Goal: Information Seeking & Learning: Learn about a topic

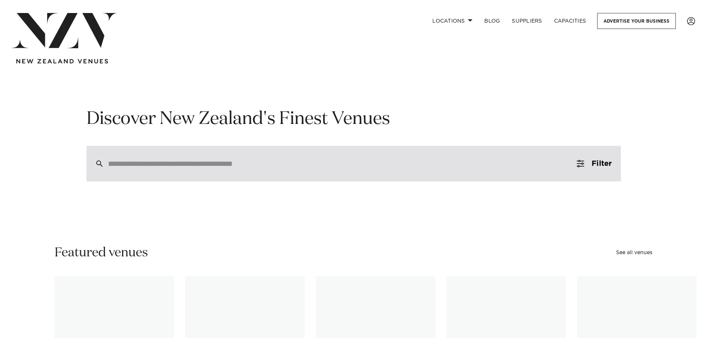
click at [225, 169] on div at bounding box center [353, 164] width 534 height 36
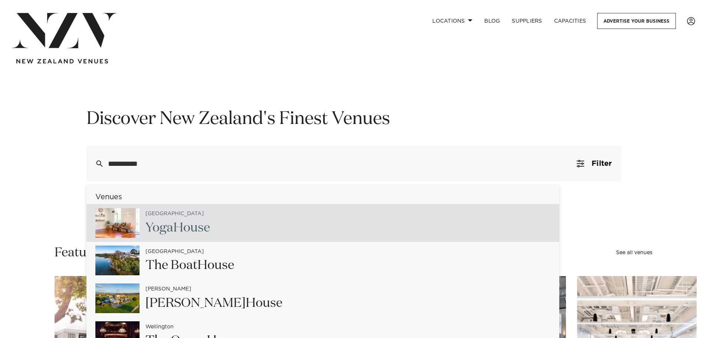
drag, startPoint x: 161, startPoint y: 168, endPoint x: 75, endPoint y: 169, distance: 86.1
click at [75, 169] on div "**********" at bounding box center [354, 145] width 632 height 74
type input "*"
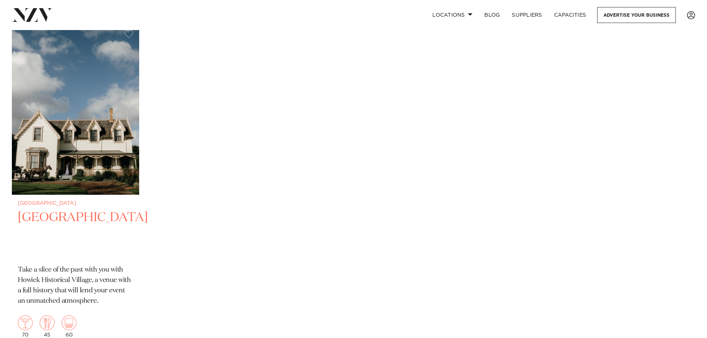
scroll to position [186, 0]
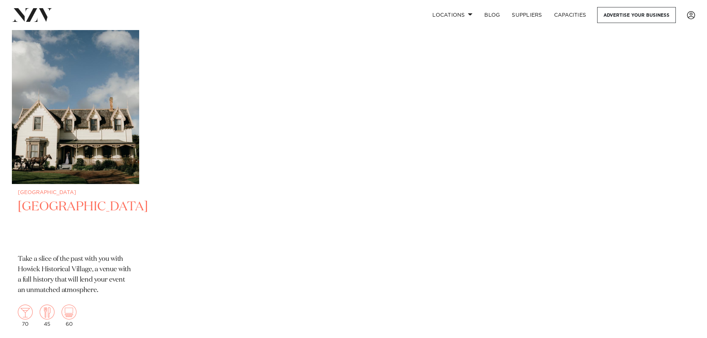
click at [87, 200] on h2 "Howick Historical Village" at bounding box center [75, 224] width 115 height 50
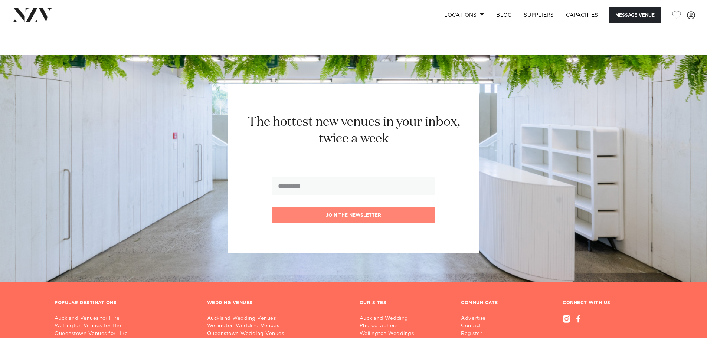
scroll to position [965, 0]
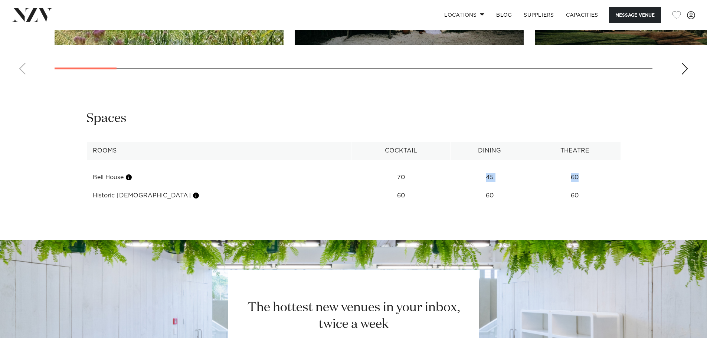
drag, startPoint x: 572, startPoint y: 180, endPoint x: 393, endPoint y: 180, distance: 179.3
click at [394, 180] on tr "Bell House 70 45 60" at bounding box center [353, 178] width 534 height 18
click at [248, 187] on td "Bell House" at bounding box center [218, 178] width 265 height 18
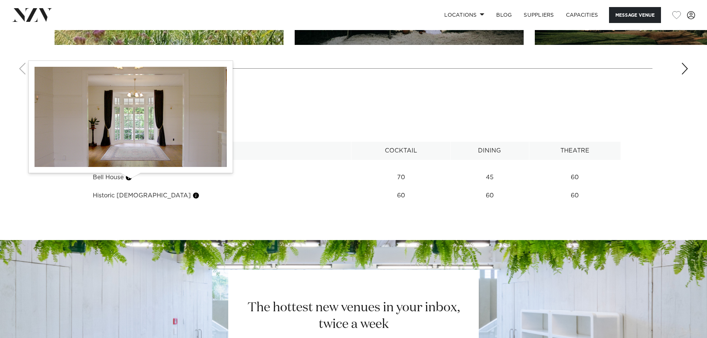
click at [130, 179] on button "button" at bounding box center [128, 177] width 7 height 7
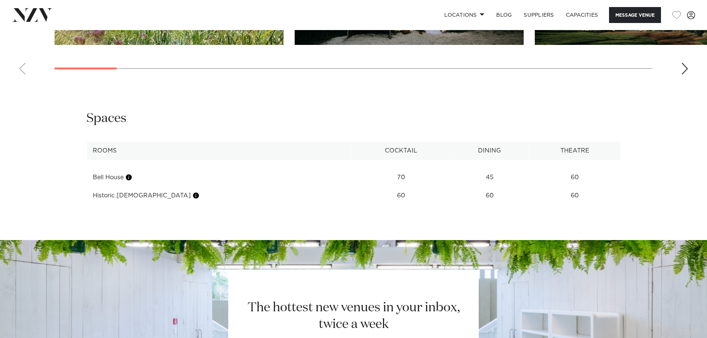
click at [139, 156] on th "Rooms" at bounding box center [218, 151] width 265 height 18
click at [97, 181] on td "Bell House" at bounding box center [218, 178] width 265 height 18
click at [106, 151] on th "Rooms" at bounding box center [218, 151] width 265 height 18
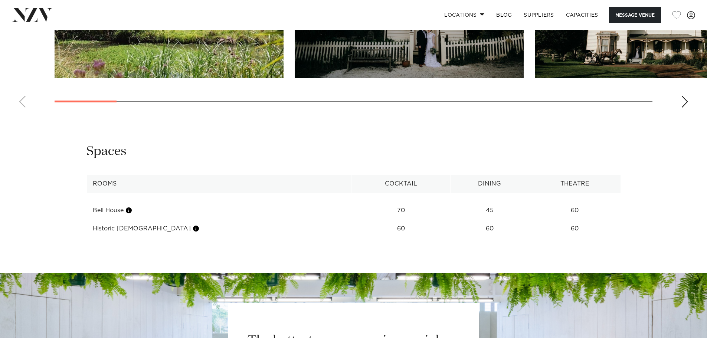
scroll to position [779, 0]
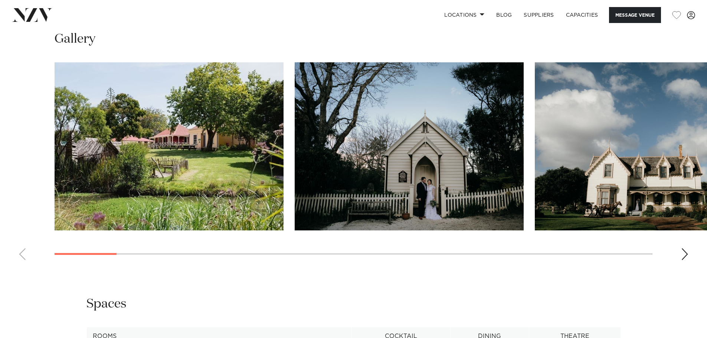
click at [681, 251] on swiper-container at bounding box center [353, 164] width 707 height 204
click at [683, 255] on div "Next slide" at bounding box center [684, 254] width 7 height 12
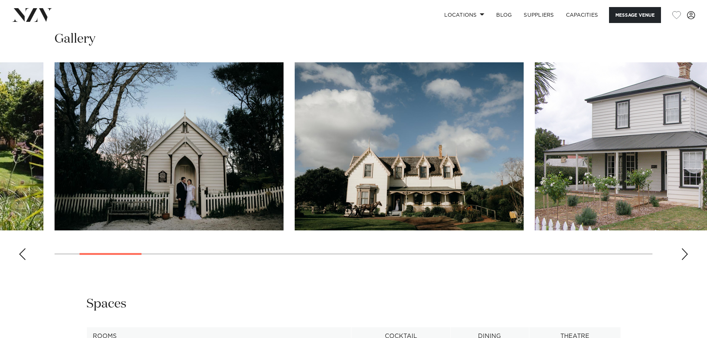
click at [684, 255] on div "Next slide" at bounding box center [684, 254] width 7 height 12
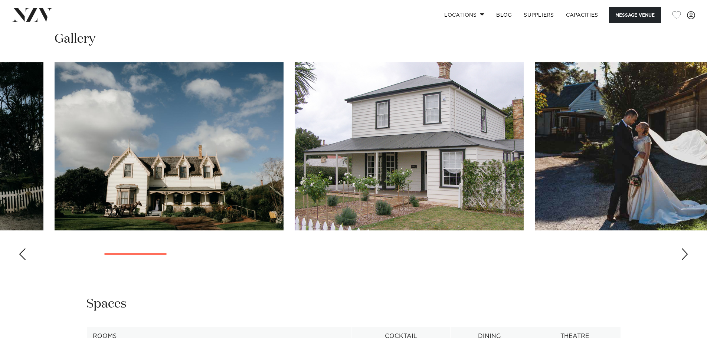
click at [684, 255] on div "Next slide" at bounding box center [684, 254] width 7 height 12
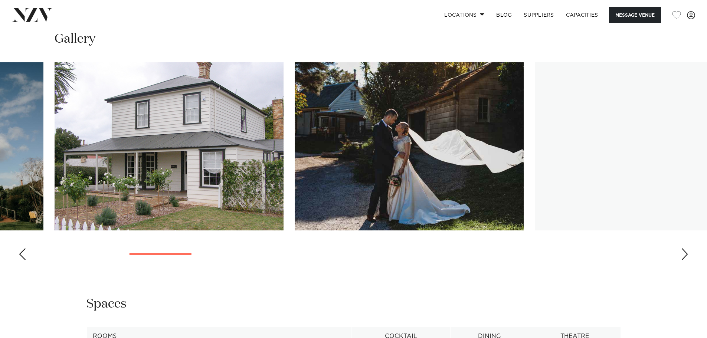
click at [684, 255] on div "Next slide" at bounding box center [684, 254] width 7 height 12
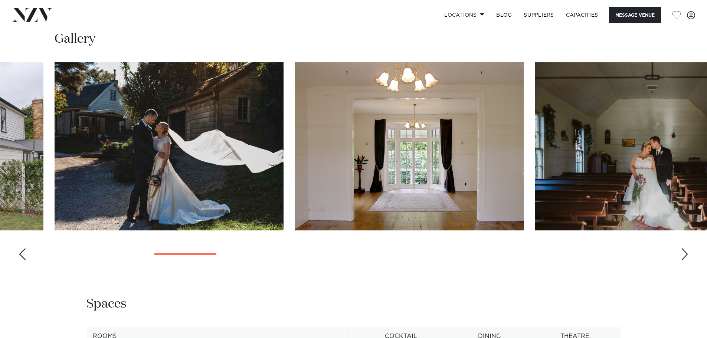
click at [684, 255] on div "Next slide" at bounding box center [684, 254] width 7 height 12
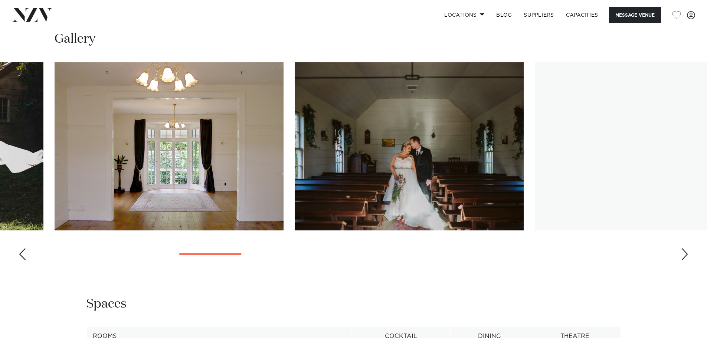
click at [684, 255] on div "Next slide" at bounding box center [684, 254] width 7 height 12
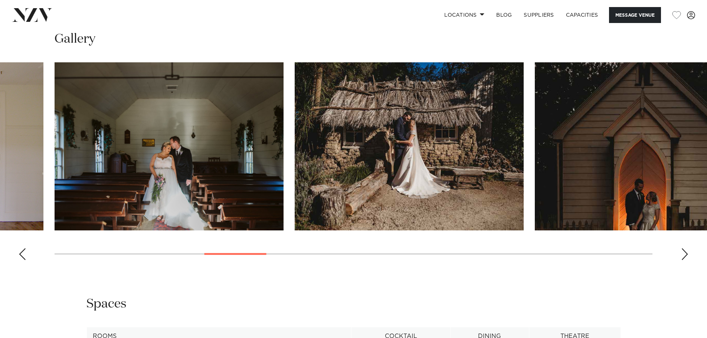
click at [684, 255] on div "Next slide" at bounding box center [684, 254] width 7 height 12
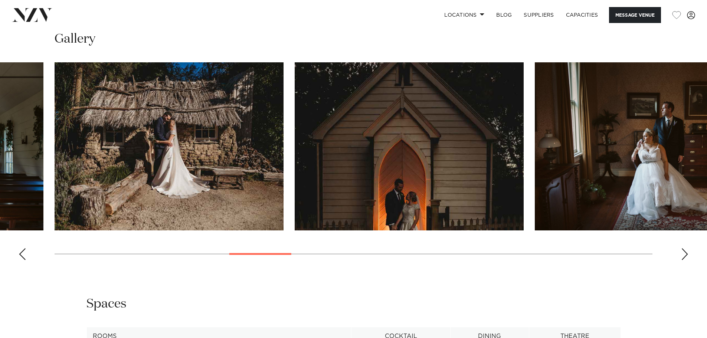
click at [684, 255] on div "Next slide" at bounding box center [684, 254] width 7 height 12
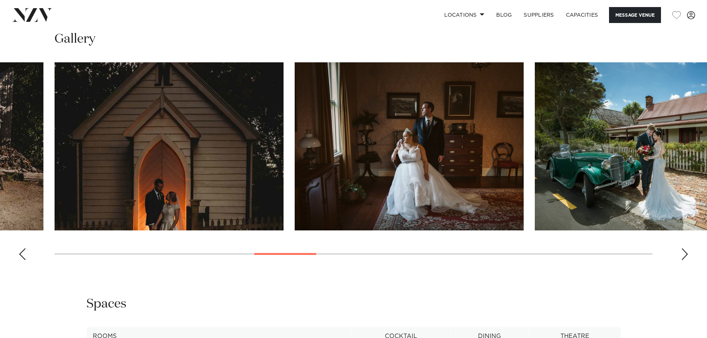
click at [684, 255] on div "Next slide" at bounding box center [684, 254] width 7 height 12
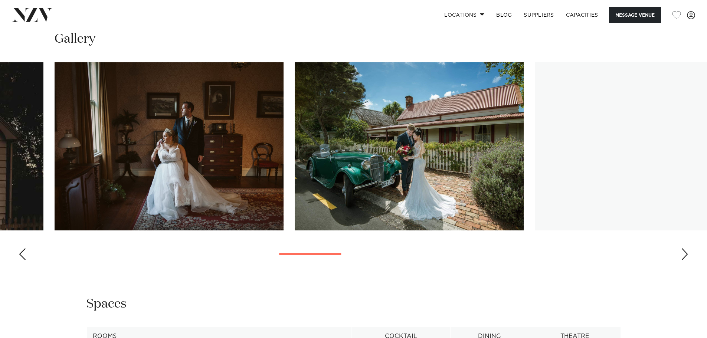
click at [684, 255] on div "Next slide" at bounding box center [684, 254] width 7 height 12
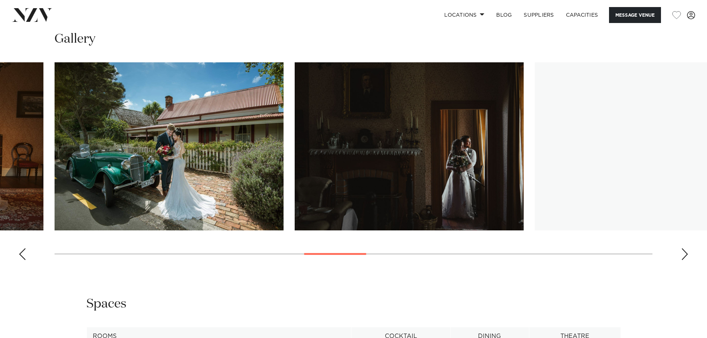
click at [684, 255] on div "Next slide" at bounding box center [684, 254] width 7 height 12
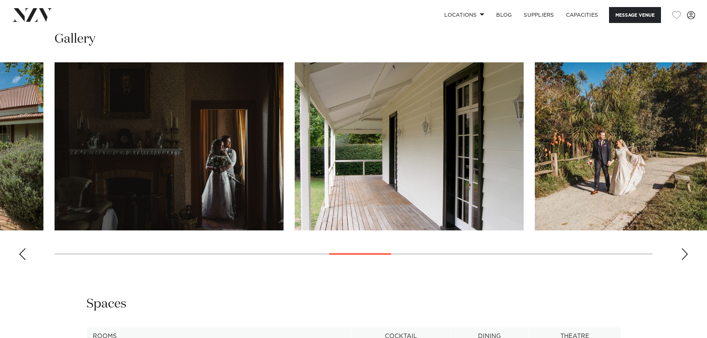
click at [684, 255] on div "Next slide" at bounding box center [684, 254] width 7 height 12
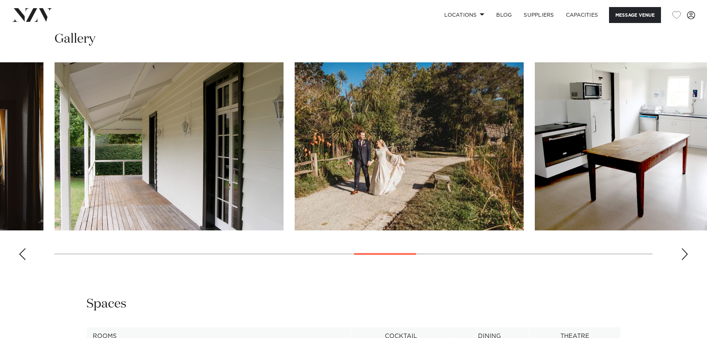
click at [684, 255] on div "Next slide" at bounding box center [684, 254] width 7 height 12
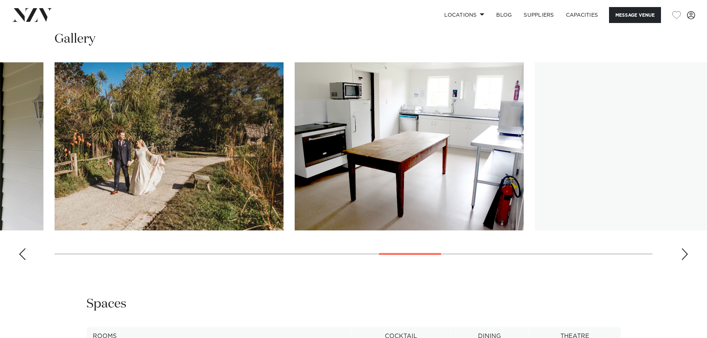
click at [684, 255] on div "Next slide" at bounding box center [684, 254] width 7 height 12
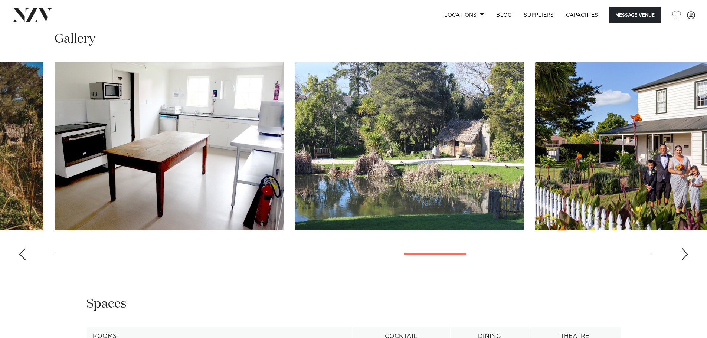
click at [684, 255] on div "Next slide" at bounding box center [684, 254] width 7 height 12
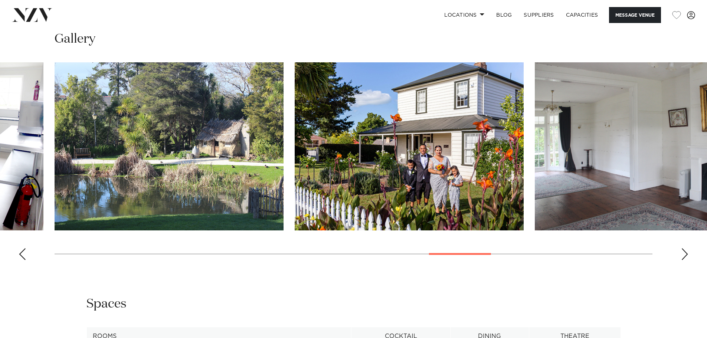
click at [684, 255] on div "Next slide" at bounding box center [684, 254] width 7 height 12
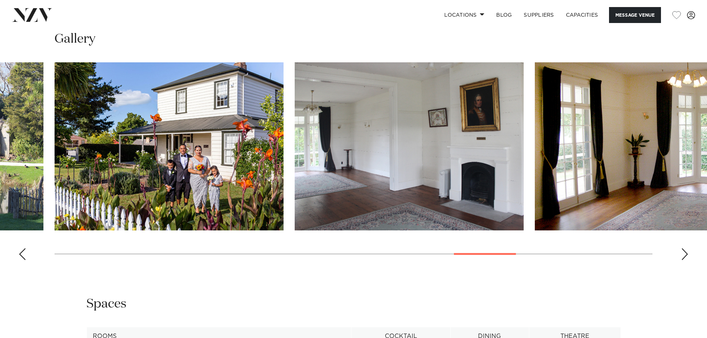
click at [684, 255] on div "Next slide" at bounding box center [684, 254] width 7 height 12
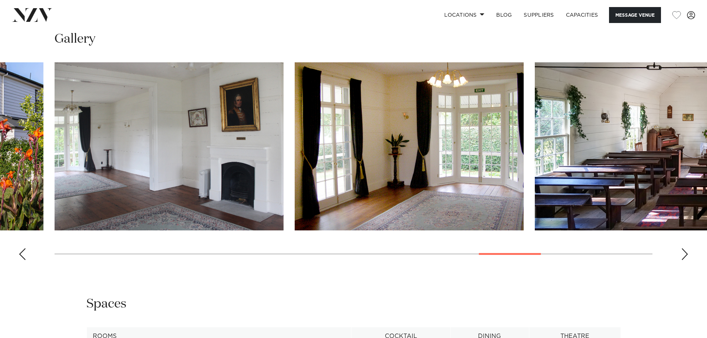
click at [684, 255] on div "Next slide" at bounding box center [684, 254] width 7 height 12
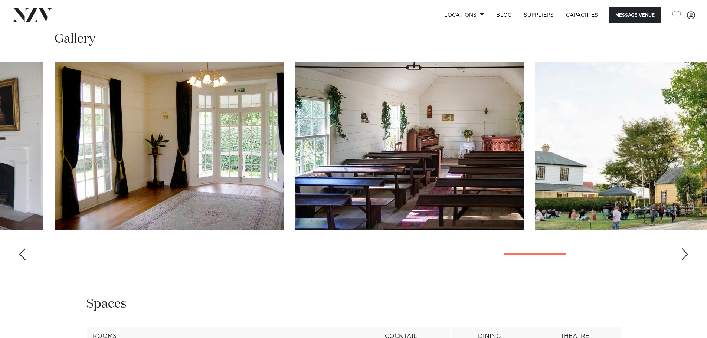
click at [684, 255] on div "Next slide" at bounding box center [684, 254] width 7 height 12
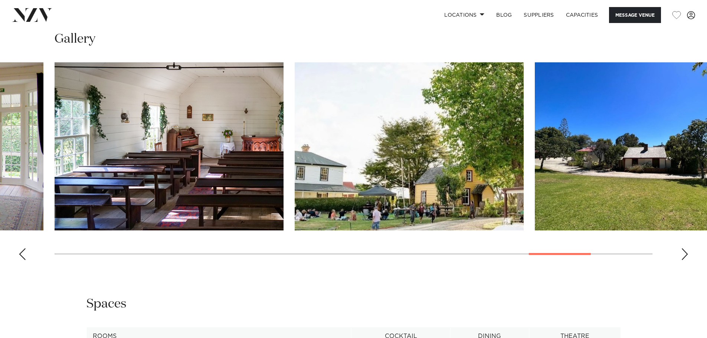
click at [684, 255] on div "Next slide" at bounding box center [684, 254] width 7 height 12
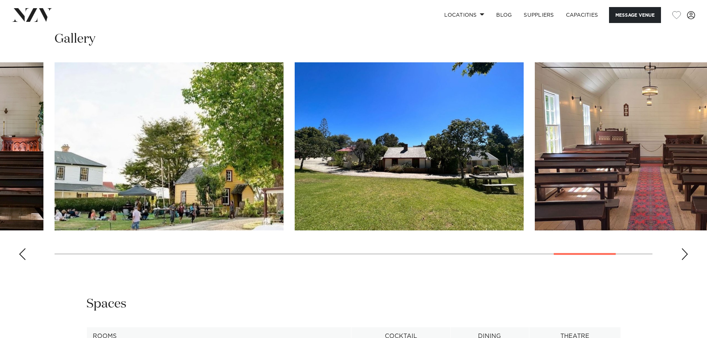
click at [684, 255] on div "Next slide" at bounding box center [684, 254] width 7 height 12
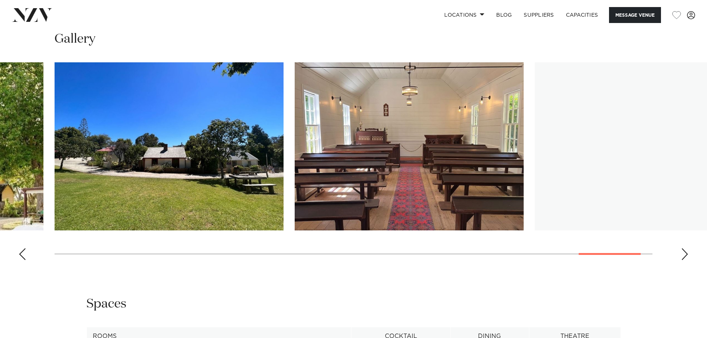
click at [684, 255] on div "Next slide" at bounding box center [684, 254] width 7 height 12
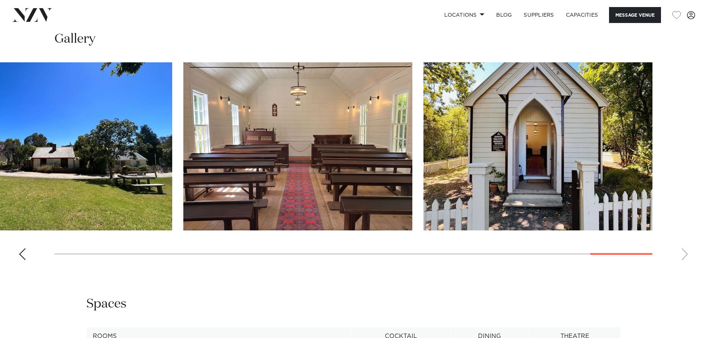
click at [684, 255] on swiper-container at bounding box center [353, 164] width 707 height 204
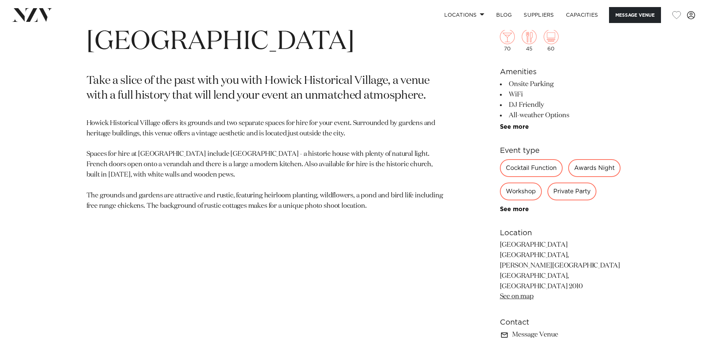
scroll to position [334, 0]
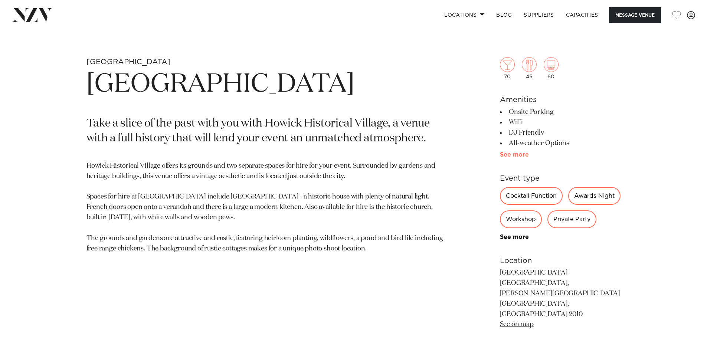
click at [523, 154] on link "See more" at bounding box center [529, 155] width 58 height 6
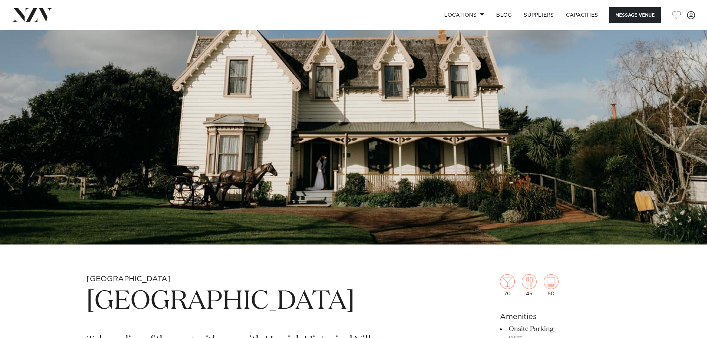
scroll to position [0, 0]
